Goal: Task Accomplishment & Management: Use online tool/utility

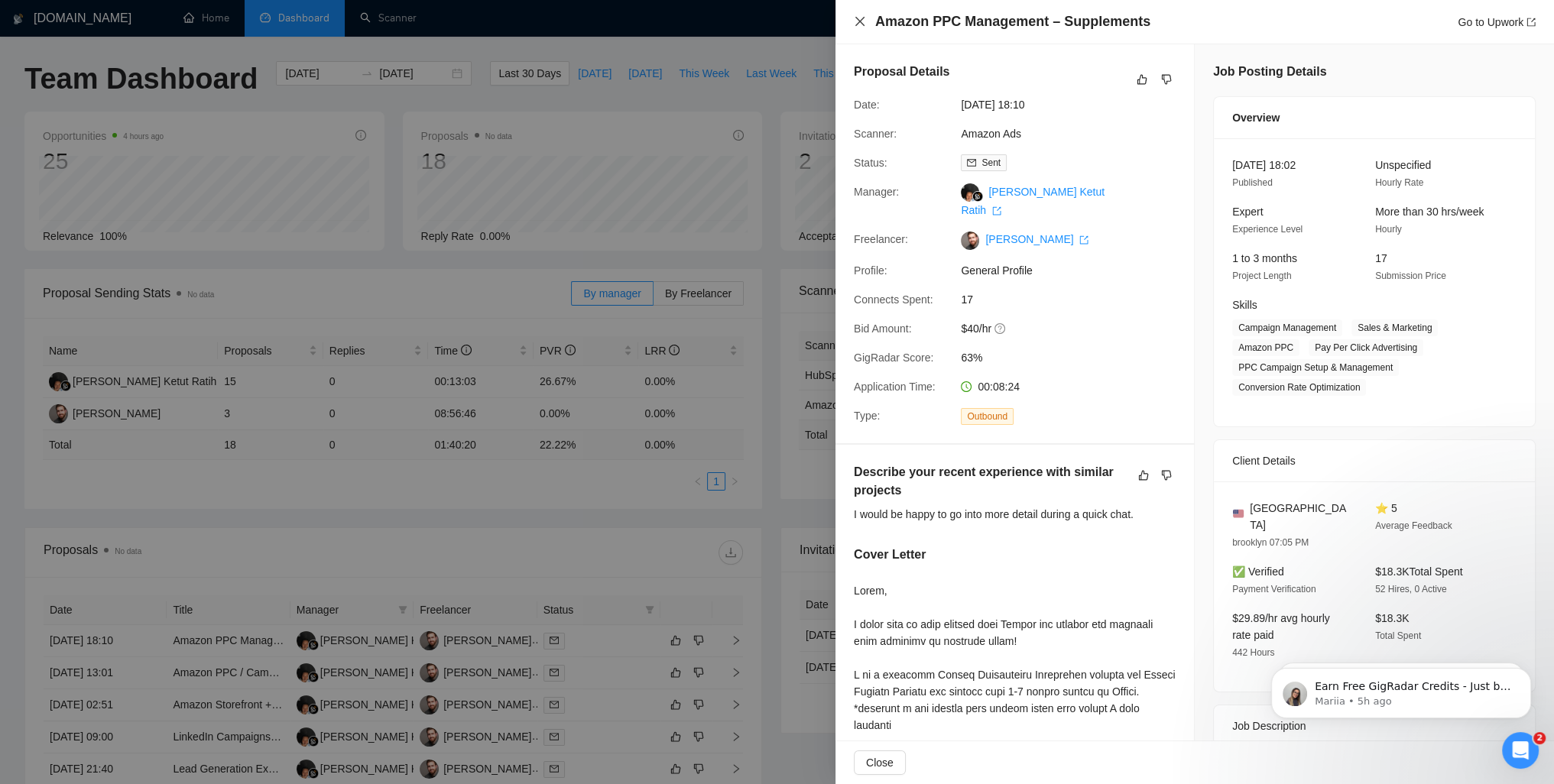
click at [864, 22] on icon "close" at bounding box center [860, 21] width 12 height 12
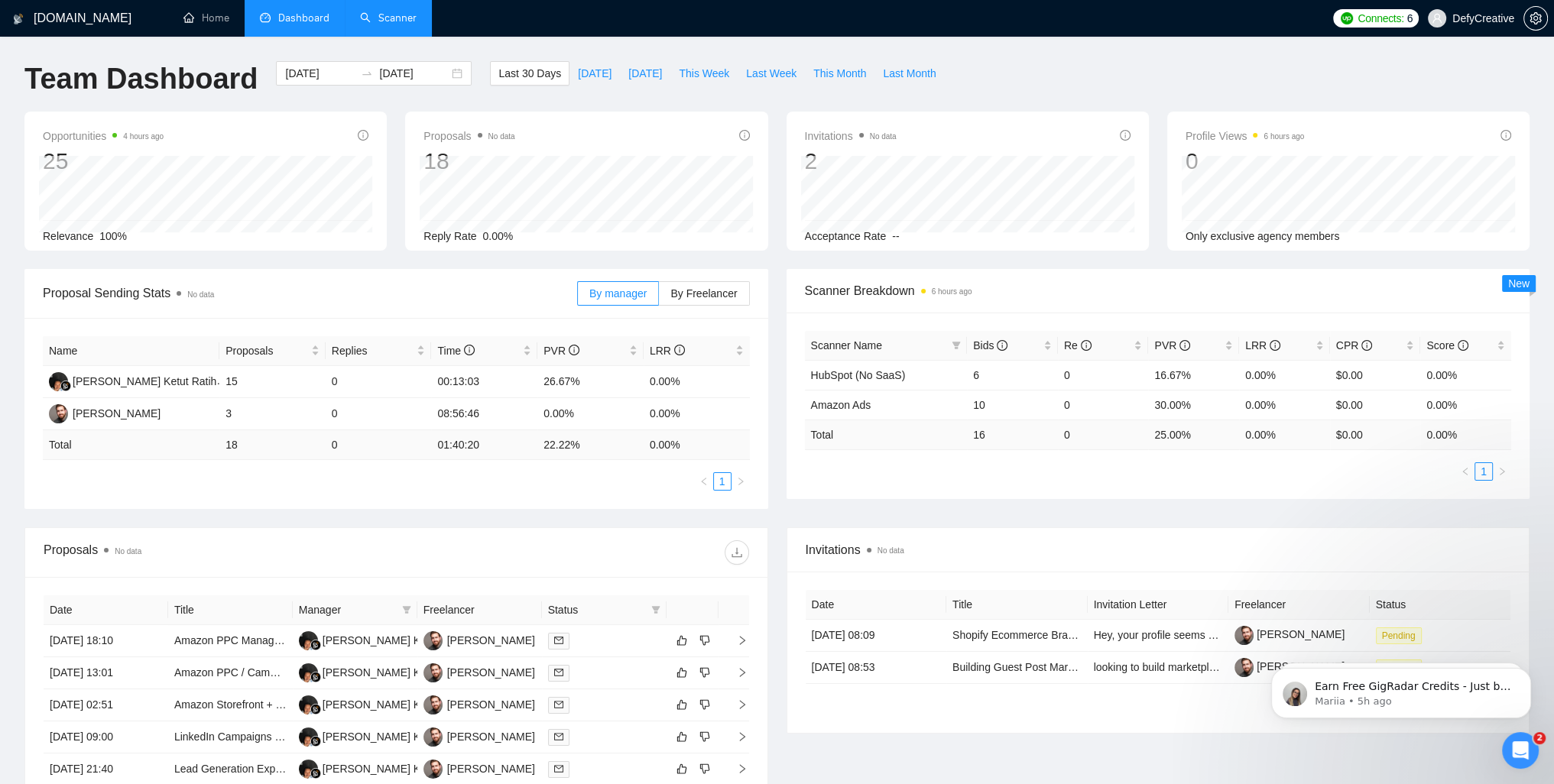
click at [390, 17] on link "Scanner" at bounding box center [389, 17] width 57 height 13
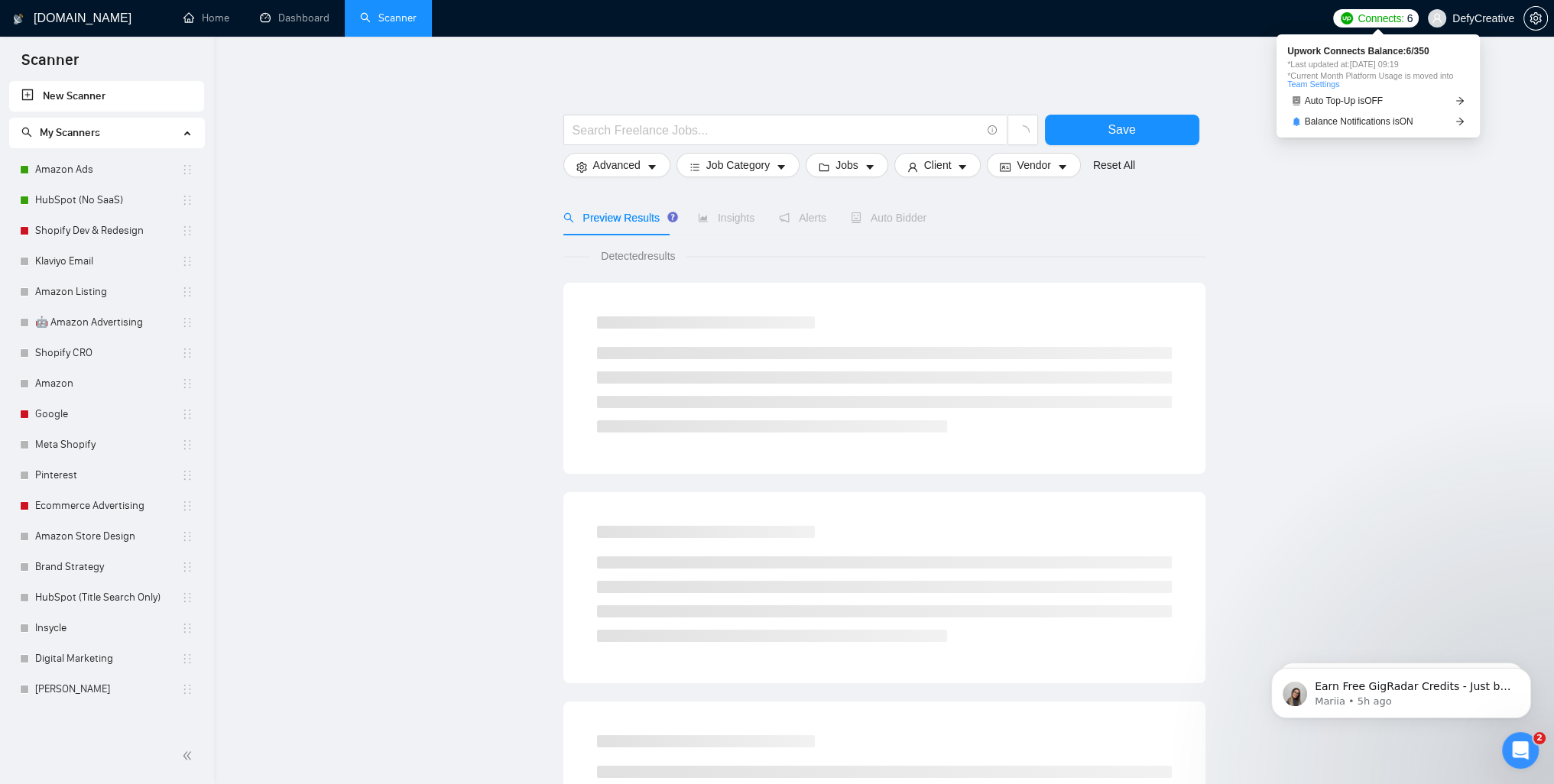
click at [1373, 25] on span "Connects:" at bounding box center [1381, 18] width 46 height 17
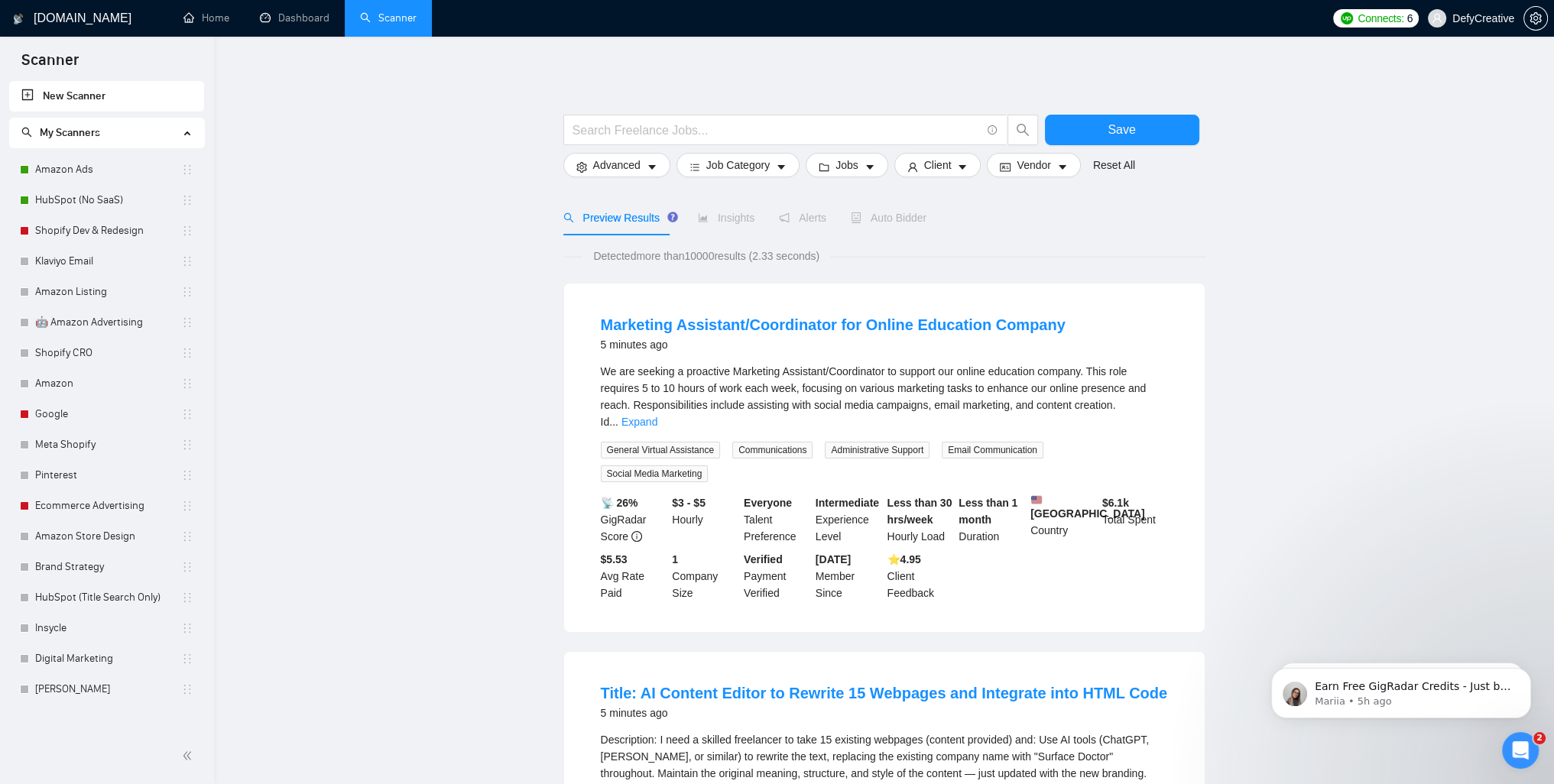
click at [90, 173] on link "Amazon Ads" at bounding box center [108, 169] width 146 height 30
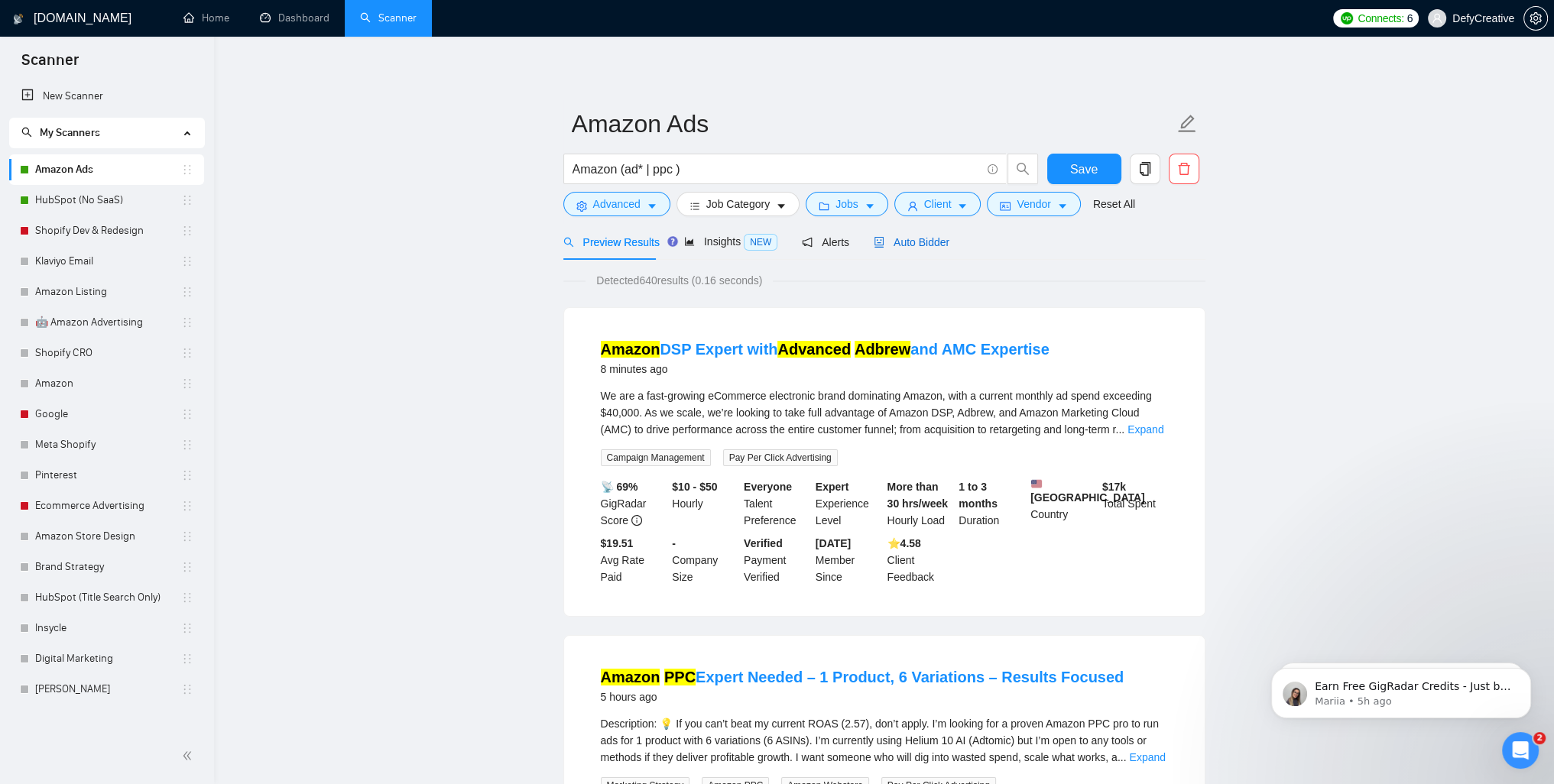
click at [908, 247] on span "Auto Bidder" at bounding box center [911, 242] width 75 height 12
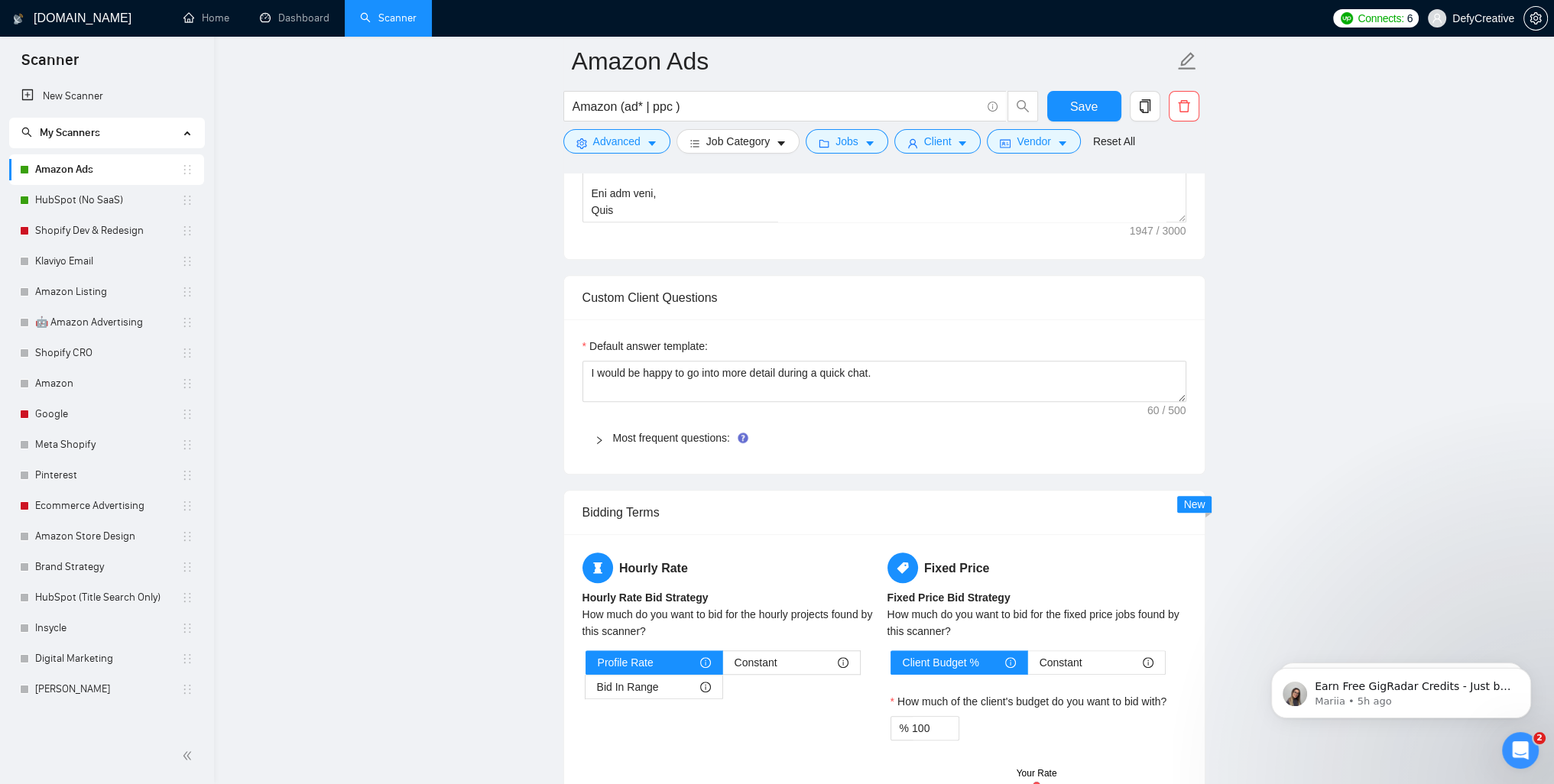
scroll to position [1681, 0]
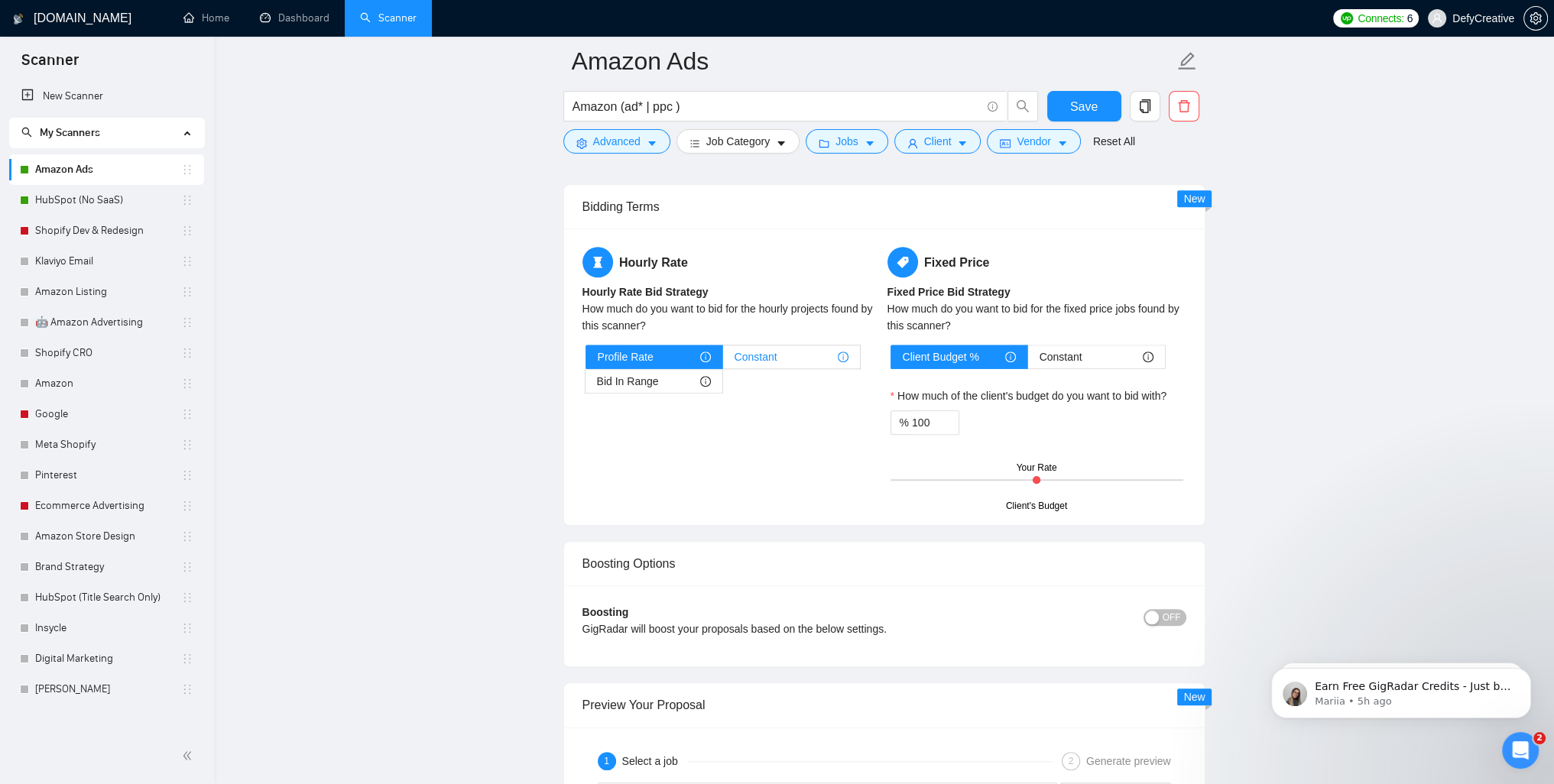
click at [757, 358] on span "Constant" at bounding box center [756, 357] width 43 height 23
click at [724, 360] on input "Constant" at bounding box center [724, 360] width 0 height 0
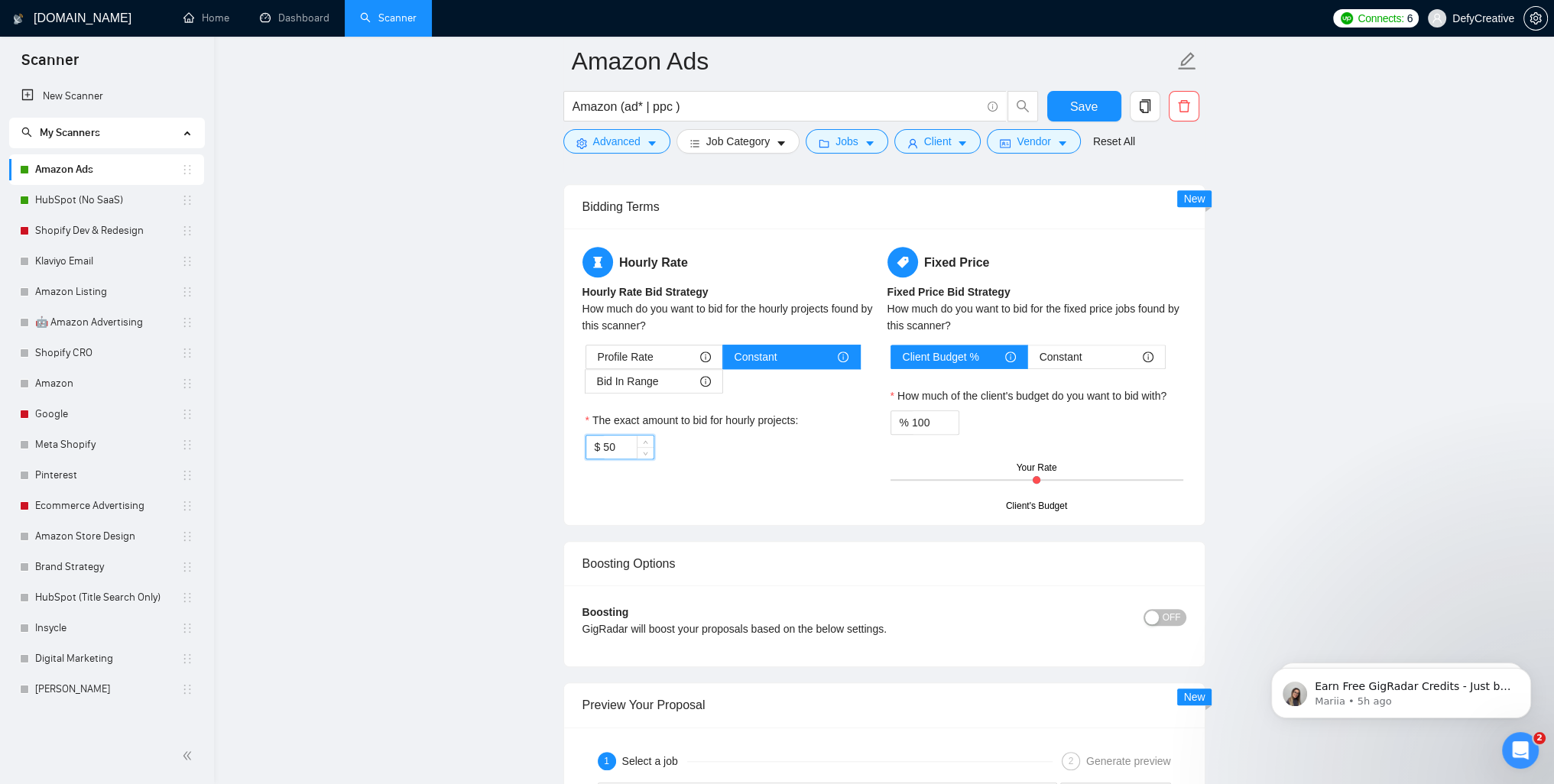
drag, startPoint x: 624, startPoint y: 444, endPoint x: 600, endPoint y: 441, distance: 24.2
click at [600, 442] on div "$ 50" at bounding box center [620, 447] width 69 height 25
type input "35"
click at [526, 409] on main "Amazon Ads Amazon (ad* | ppc ) Save Advanced Job Category Jobs Client Vendor Re…" at bounding box center [884, 308] width 1291 height 3857
click at [1091, 101] on span "Save" at bounding box center [1084, 107] width 28 height 19
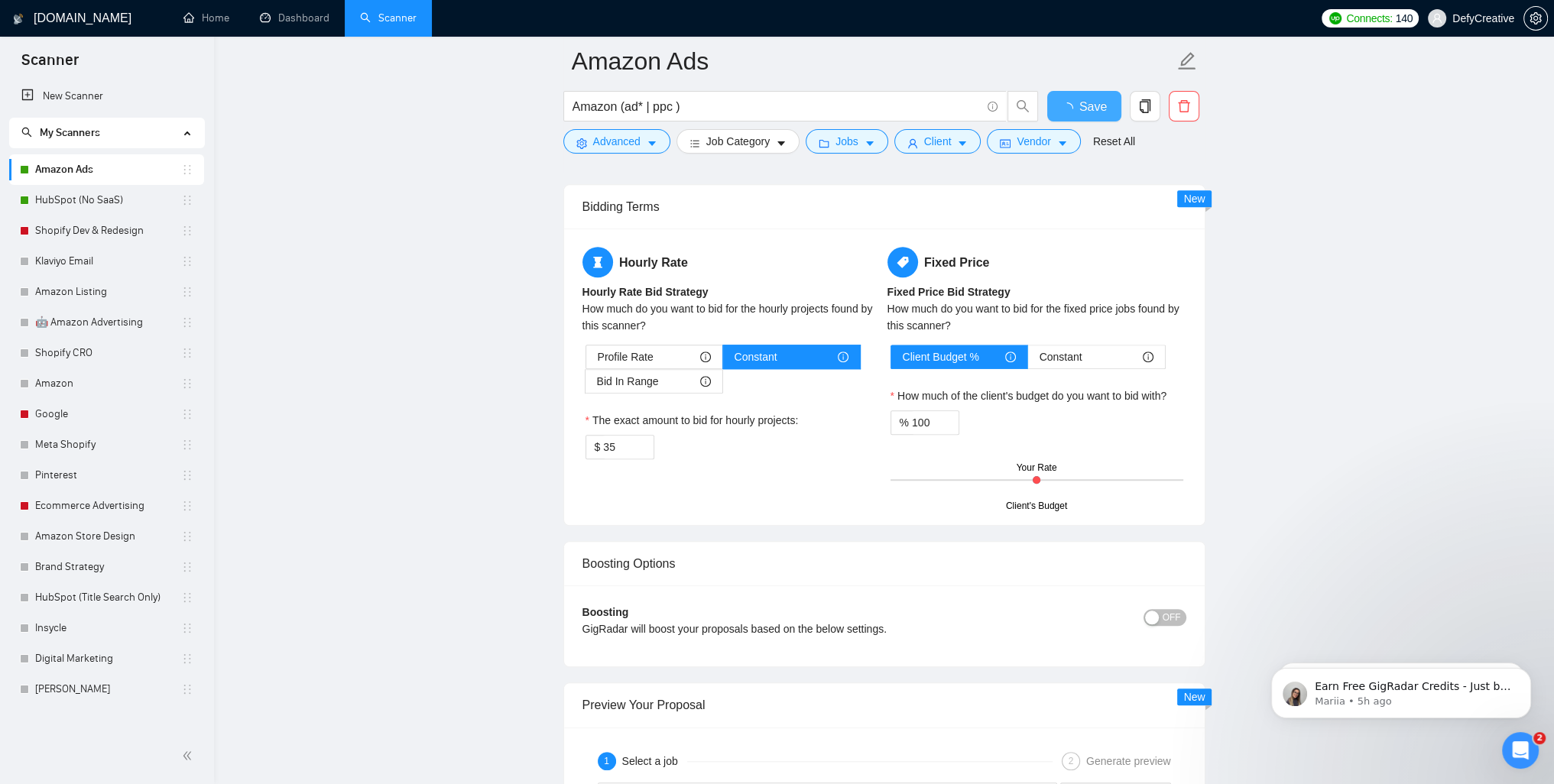
checkbox input "true"
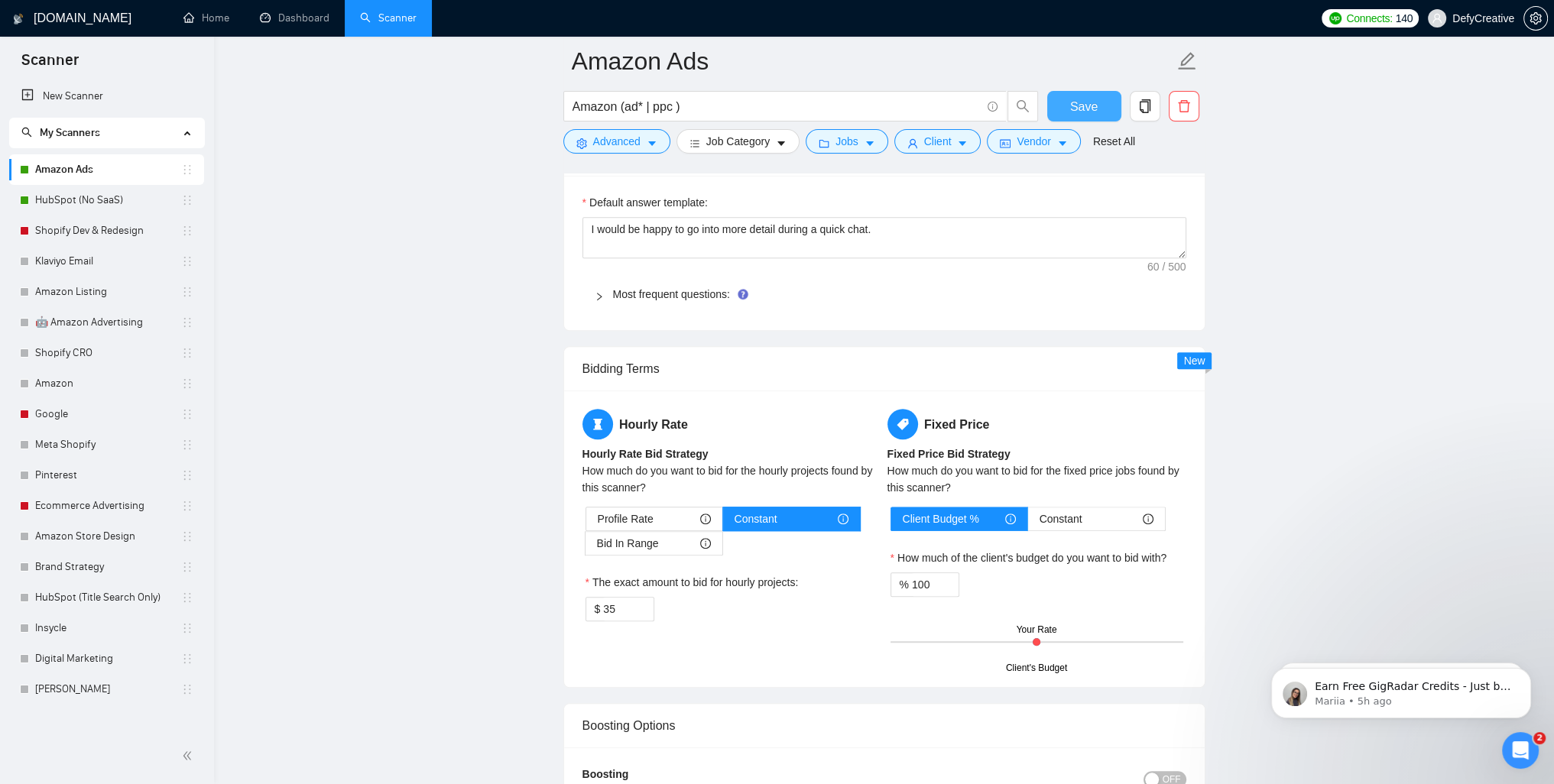
scroll to position [1452, 0]
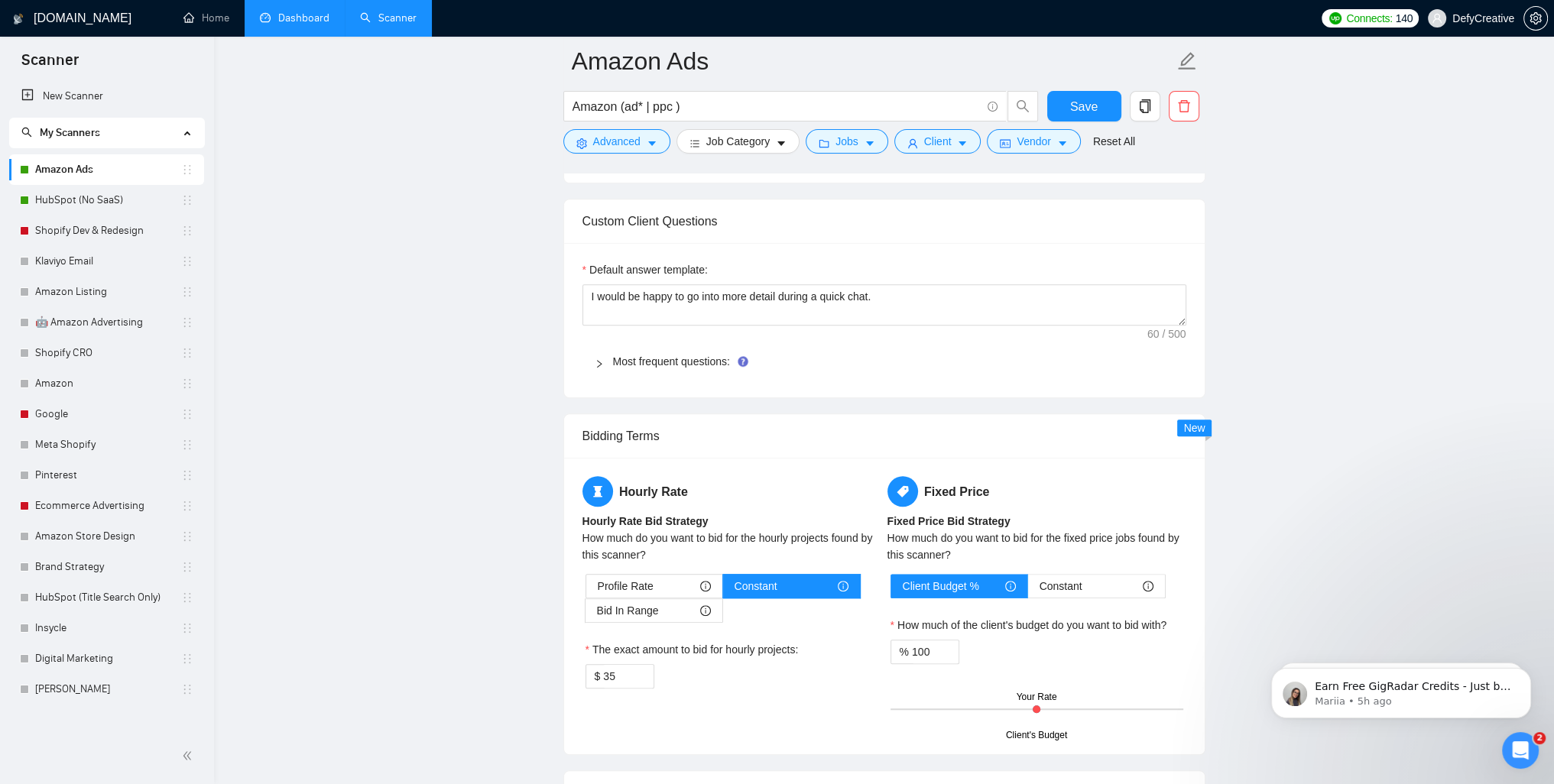
click at [293, 20] on link "Dashboard" at bounding box center [295, 17] width 70 height 13
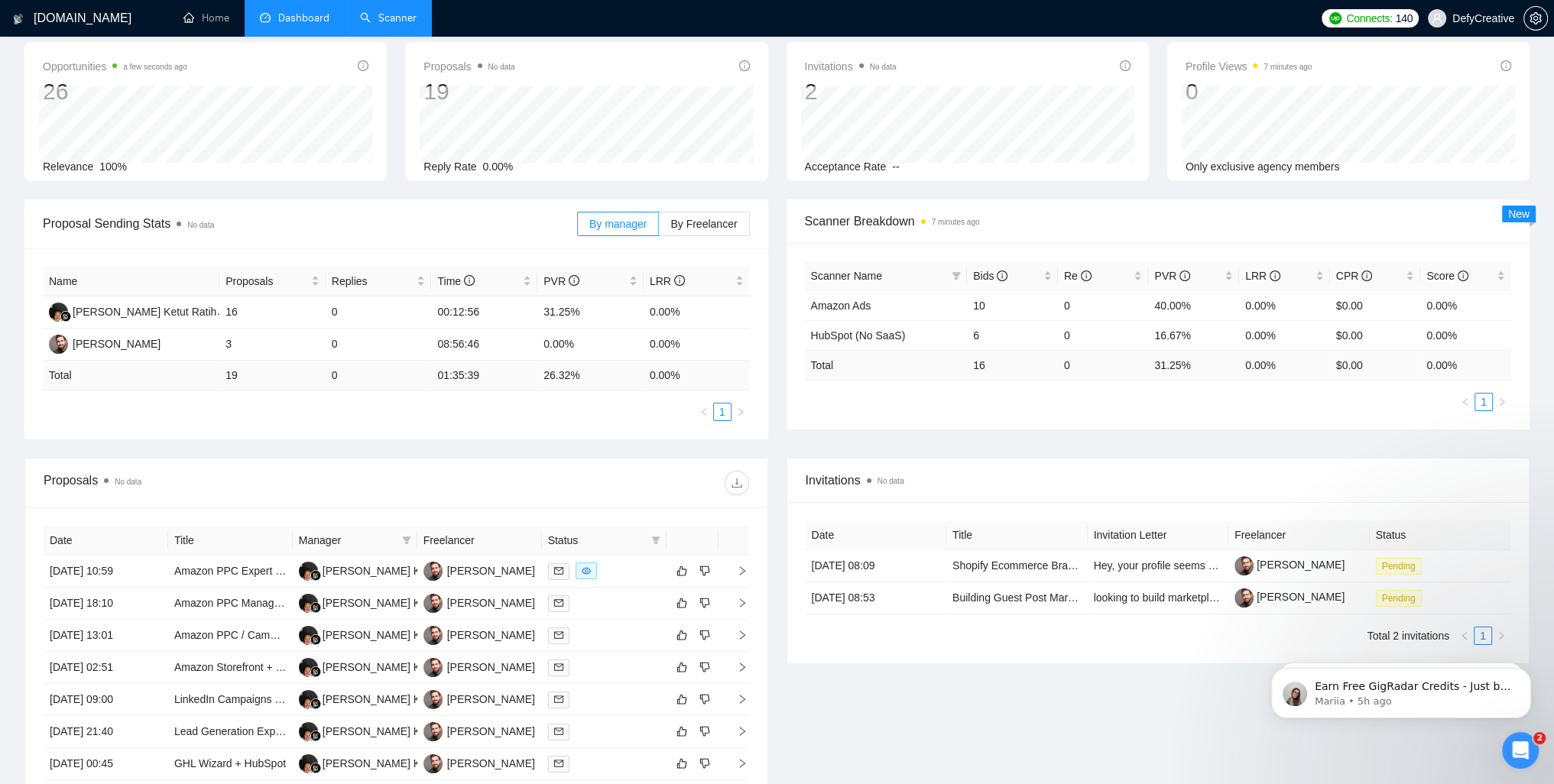
scroll to position [204, 0]
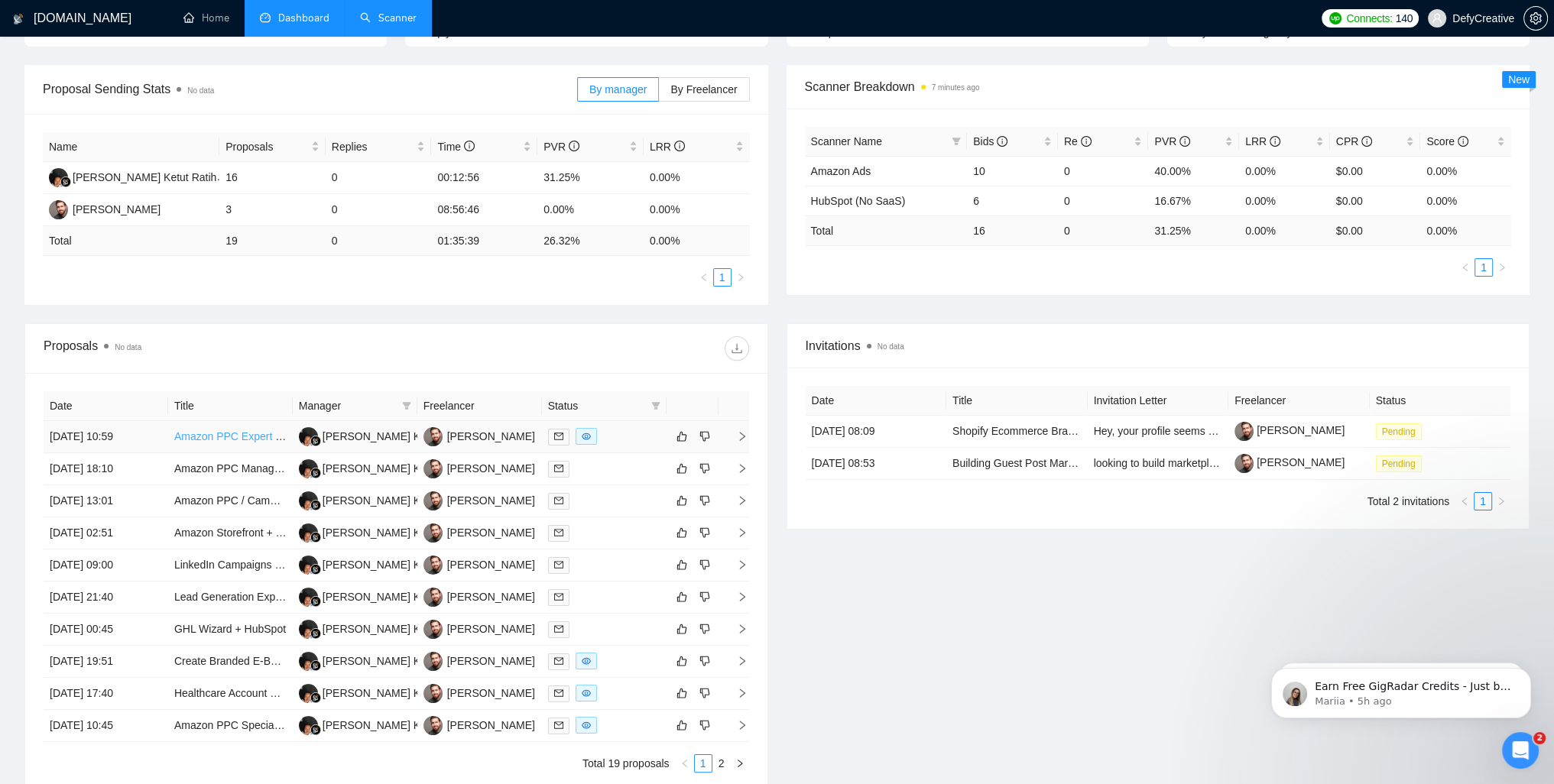
click at [226, 436] on link "Amazon PPC Expert Needed – 1 Product, 6 Variations – Results Focused" at bounding box center [349, 436] width 349 height 12
